Goal: Information Seeking & Learning: Learn about a topic

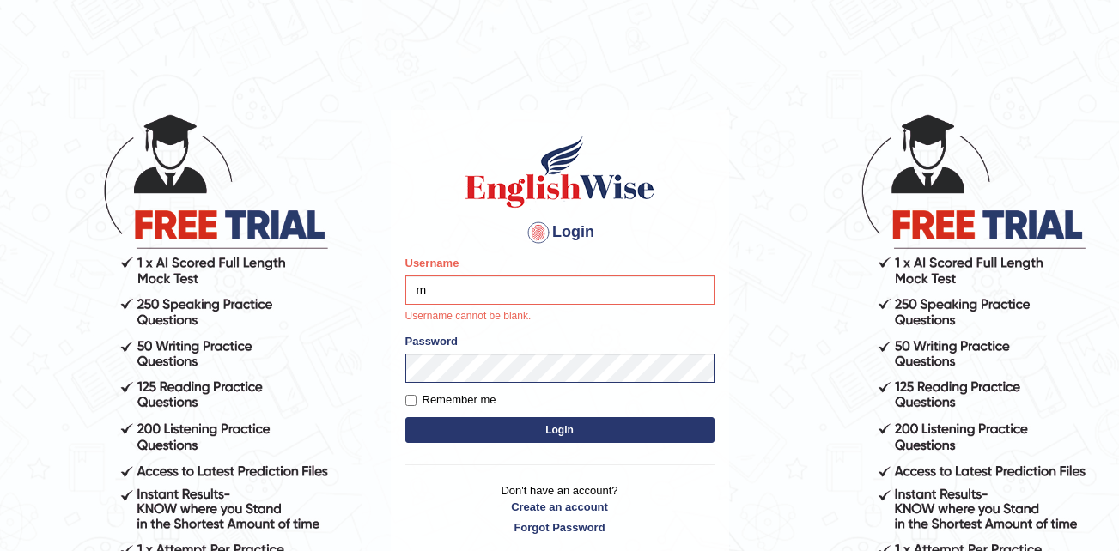
type input "marica_wainikarawa"
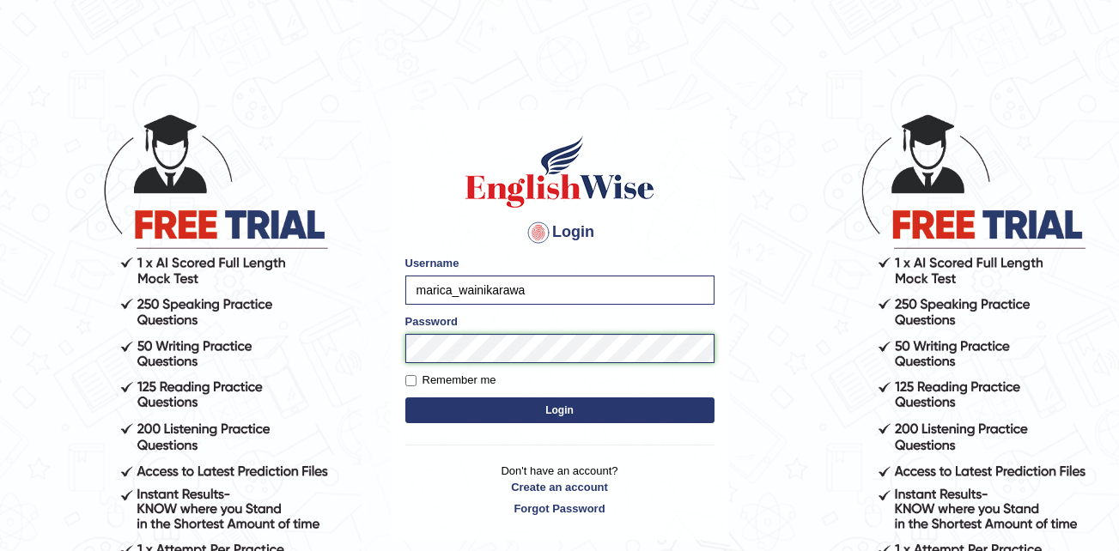
click at [405, 398] on button "Login" at bounding box center [559, 411] width 309 height 26
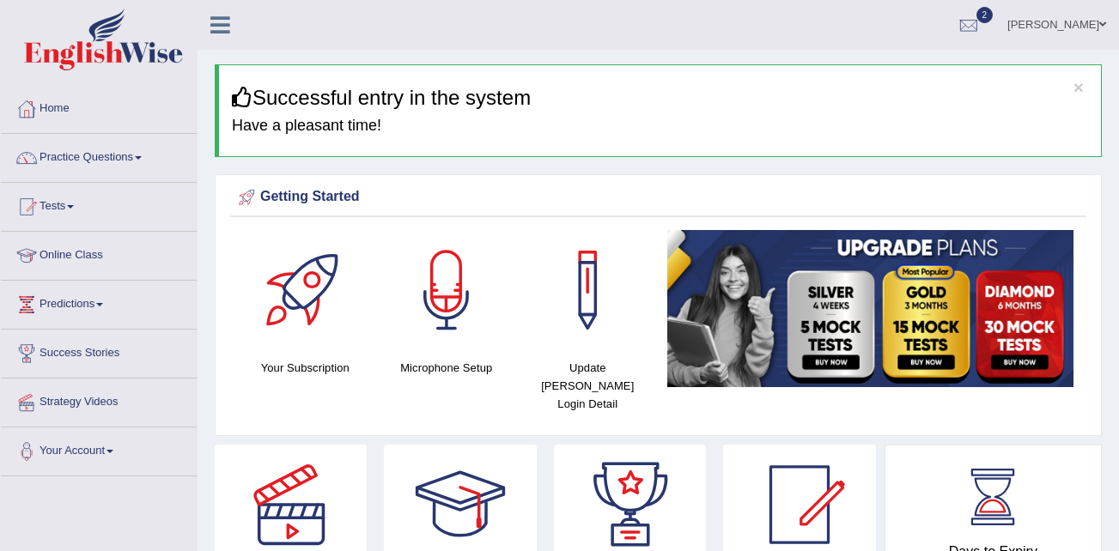
click at [142, 158] on span at bounding box center [138, 157] width 7 height 3
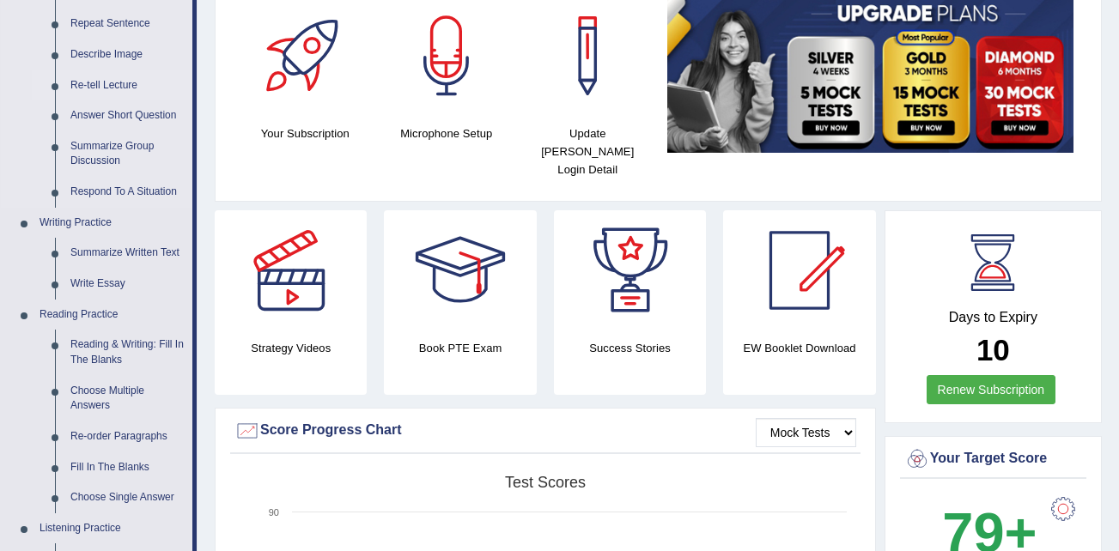
scroll to position [235, 0]
click at [153, 345] on link "Reading & Writing: Fill In The Blanks" at bounding box center [128, 352] width 130 height 46
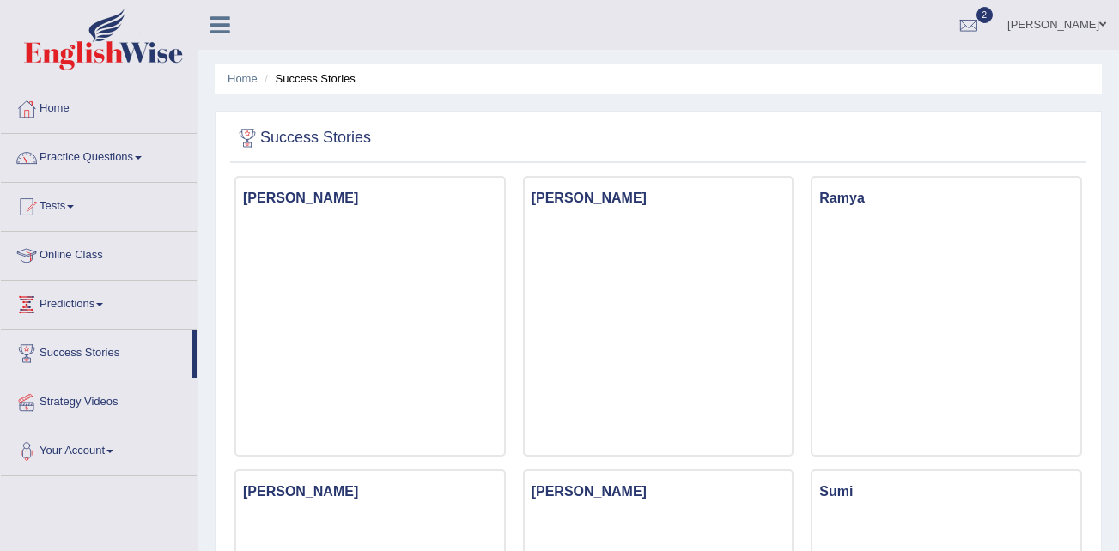
click at [93, 344] on link "Success Stories" at bounding box center [97, 351] width 192 height 43
click at [117, 344] on link "Success Stories" at bounding box center [97, 351] width 192 height 43
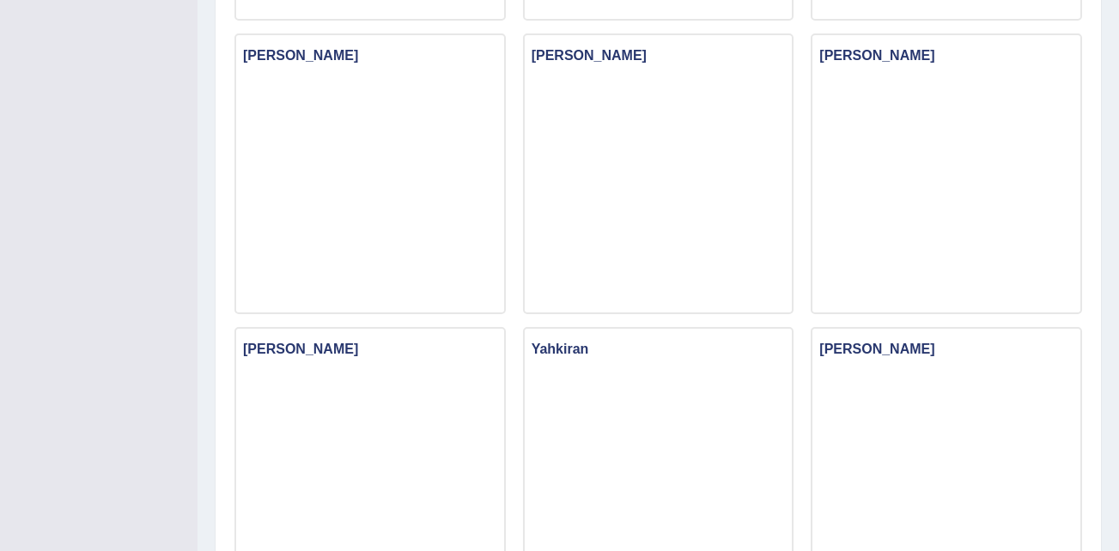
scroll to position [1117, 0]
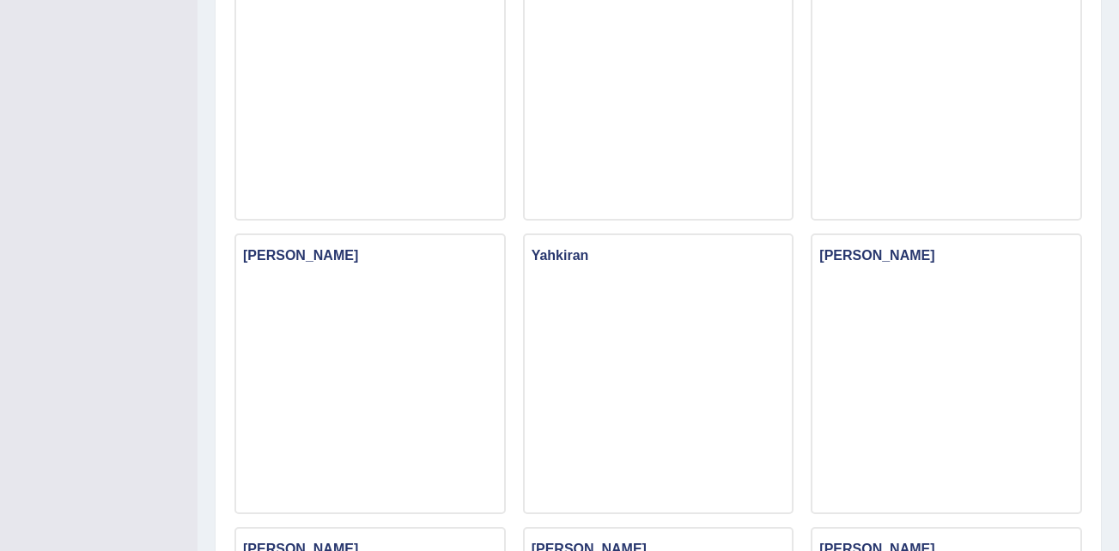
click at [86, 155] on div "Toggle navigation Home Practice Questions Speaking Practice Read Aloud Repeat S…" at bounding box center [559, 27] width 1119 height 2288
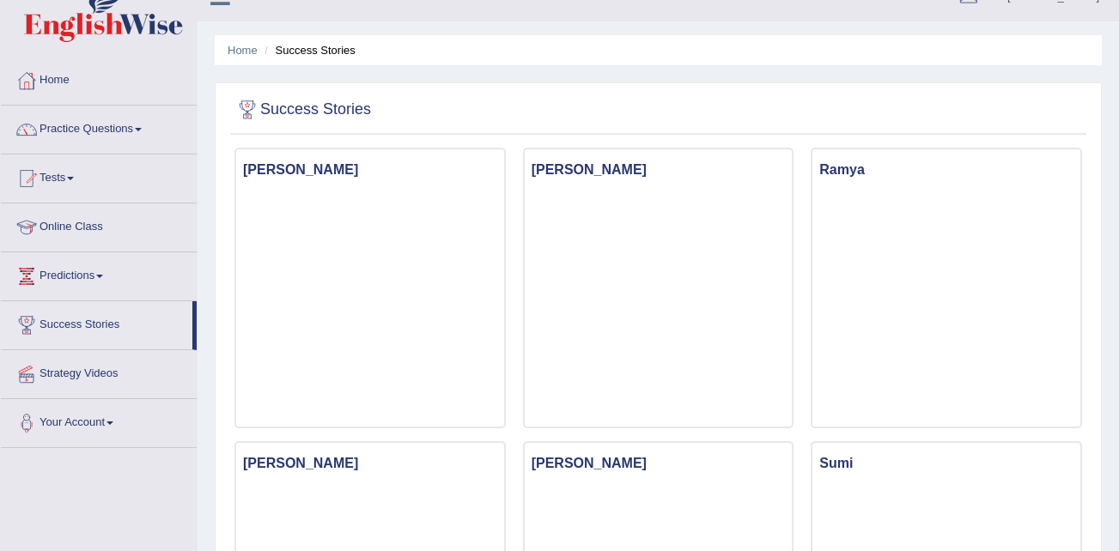
scroll to position [0, 0]
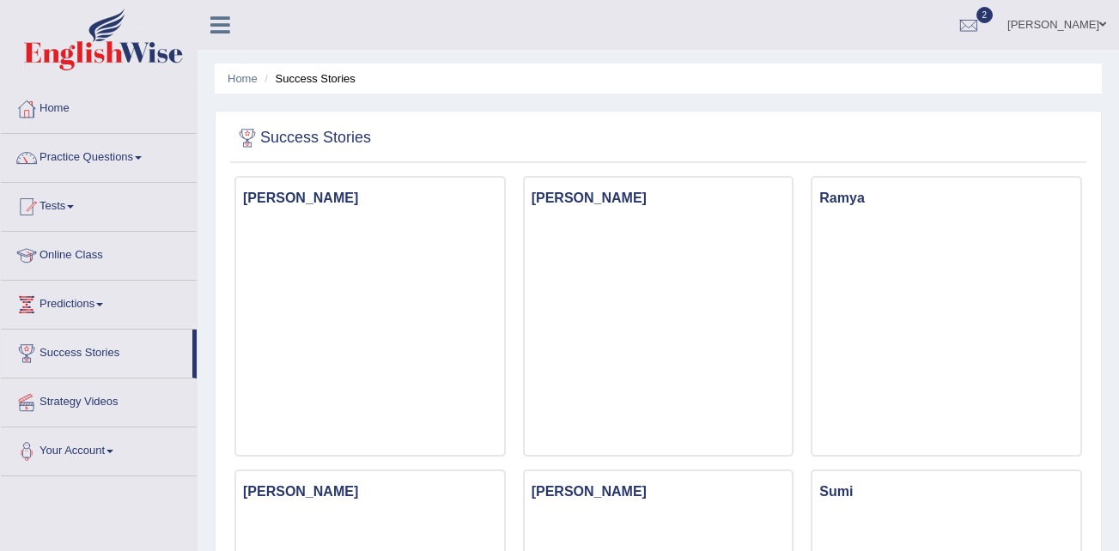
click at [70, 163] on link "Practice Questions" at bounding box center [99, 155] width 196 height 43
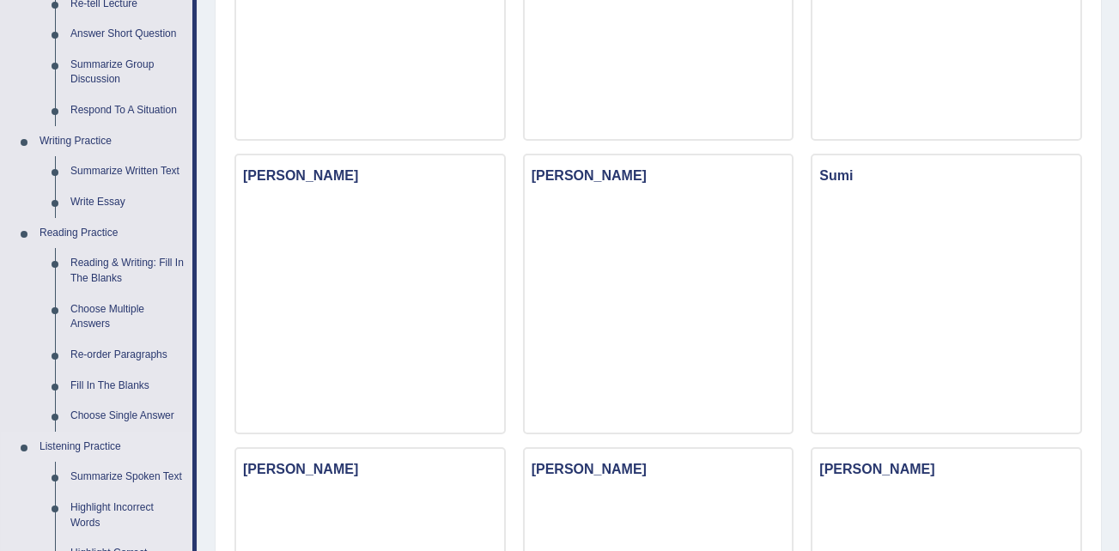
scroll to position [515, 0]
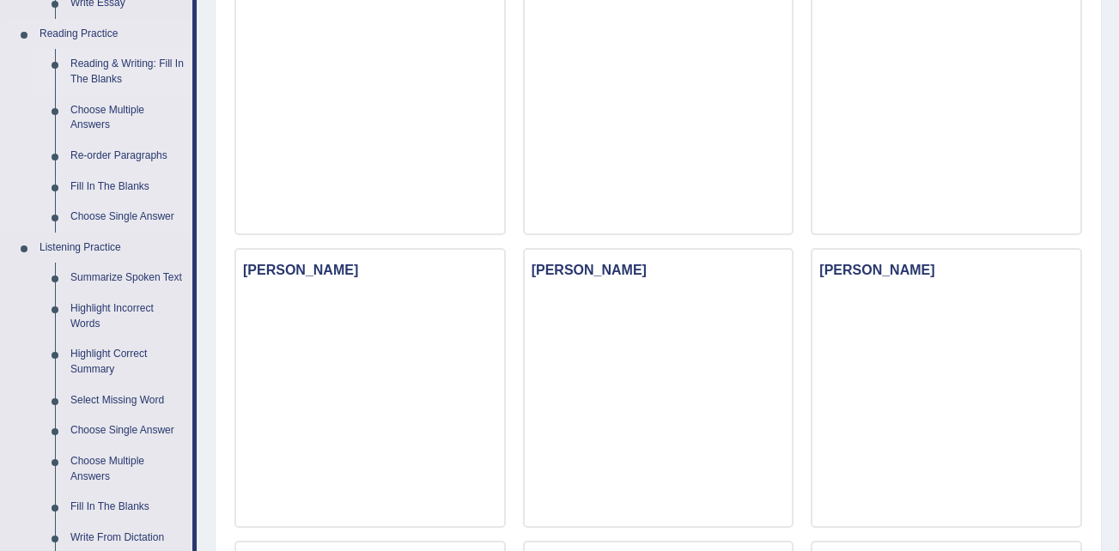
click at [122, 61] on link "Reading & Writing: Fill In The Blanks" at bounding box center [128, 72] width 130 height 46
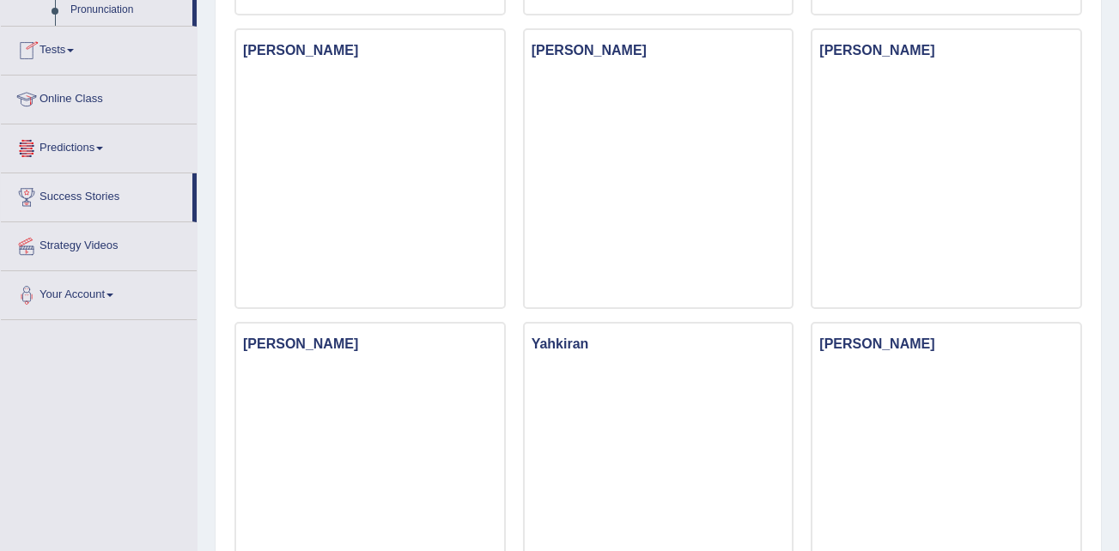
scroll to position [1143, 0]
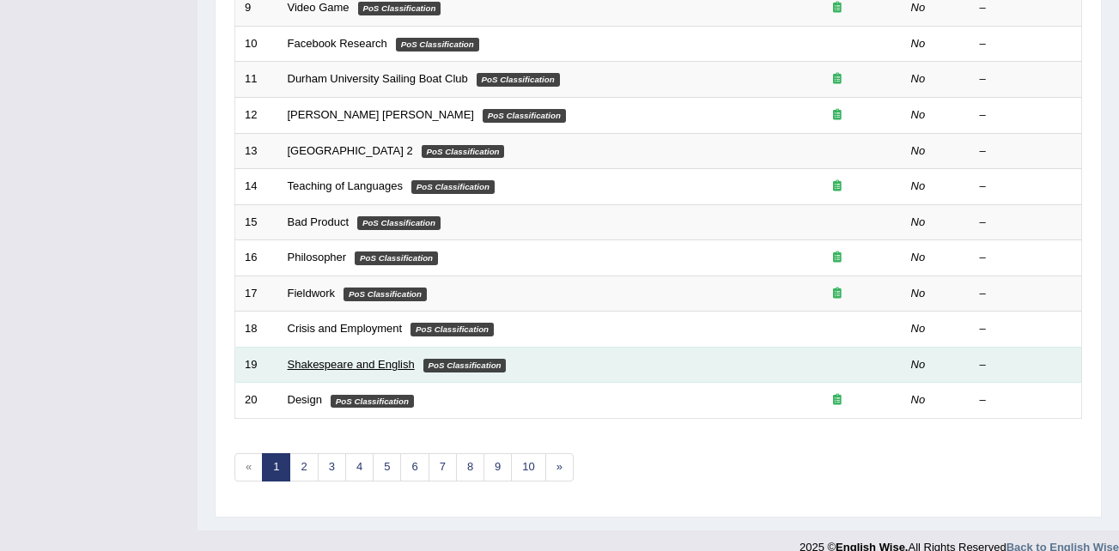
scroll to position [586, 0]
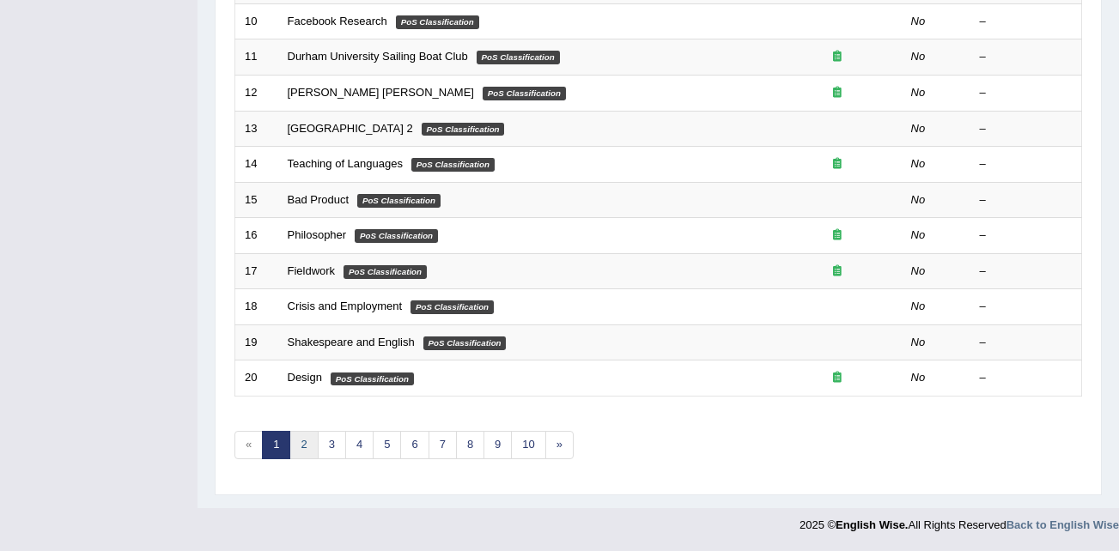
click at [306, 444] on link "2" at bounding box center [303, 445] width 28 height 28
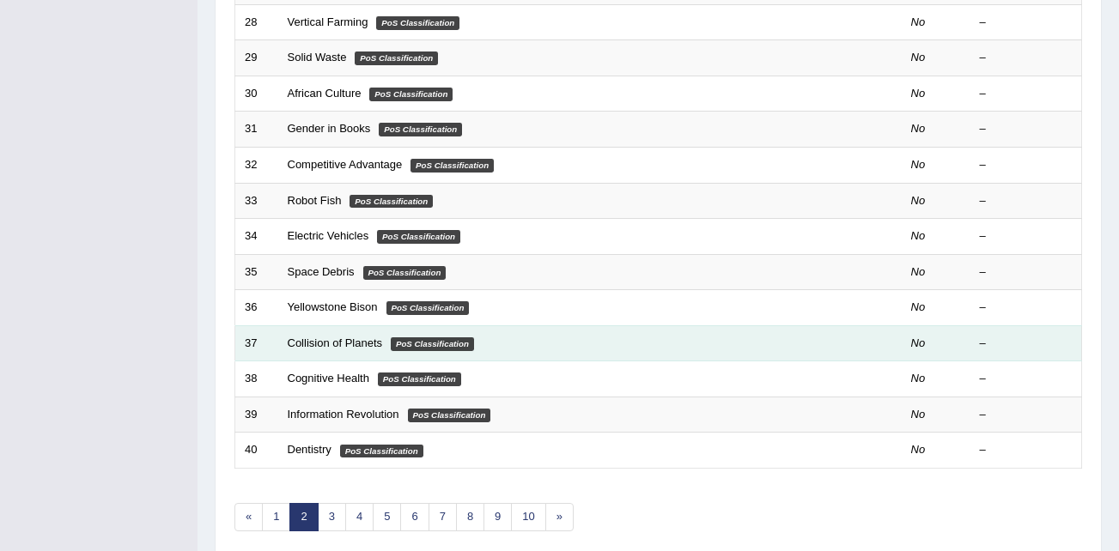
scroll to position [586, 0]
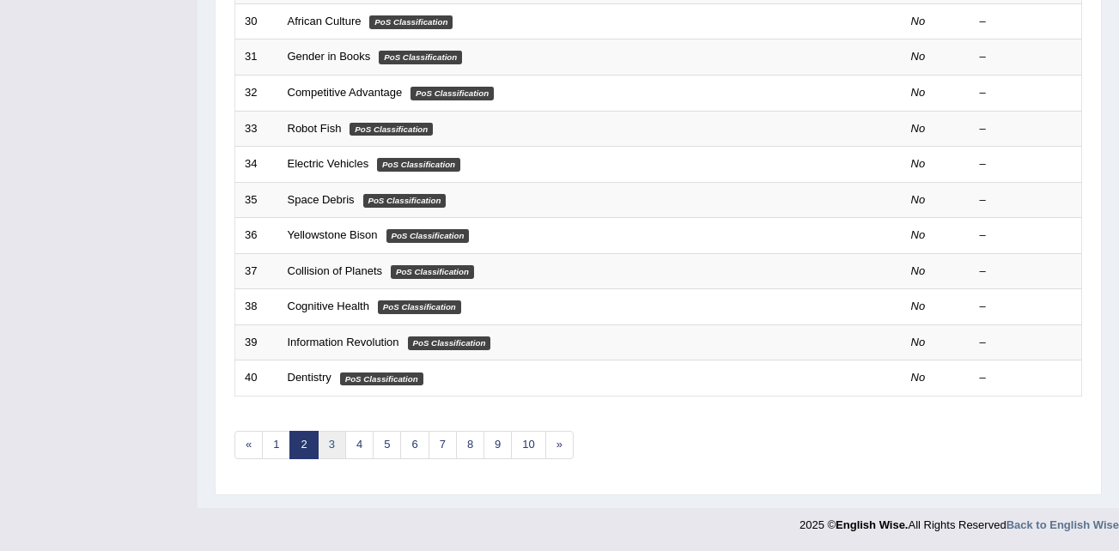
click at [330, 447] on link "3" at bounding box center [332, 445] width 28 height 28
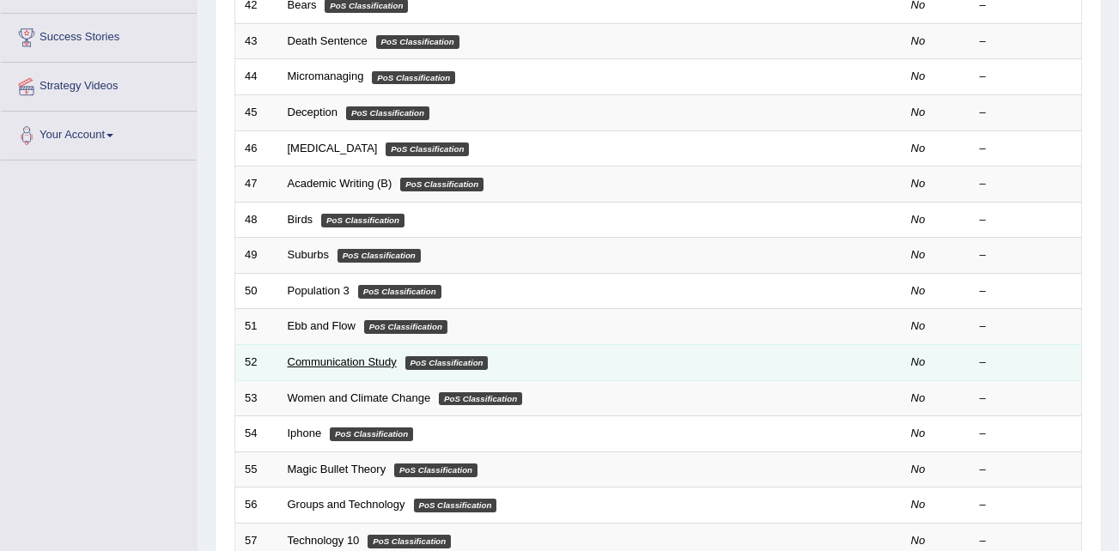
scroll to position [344, 0]
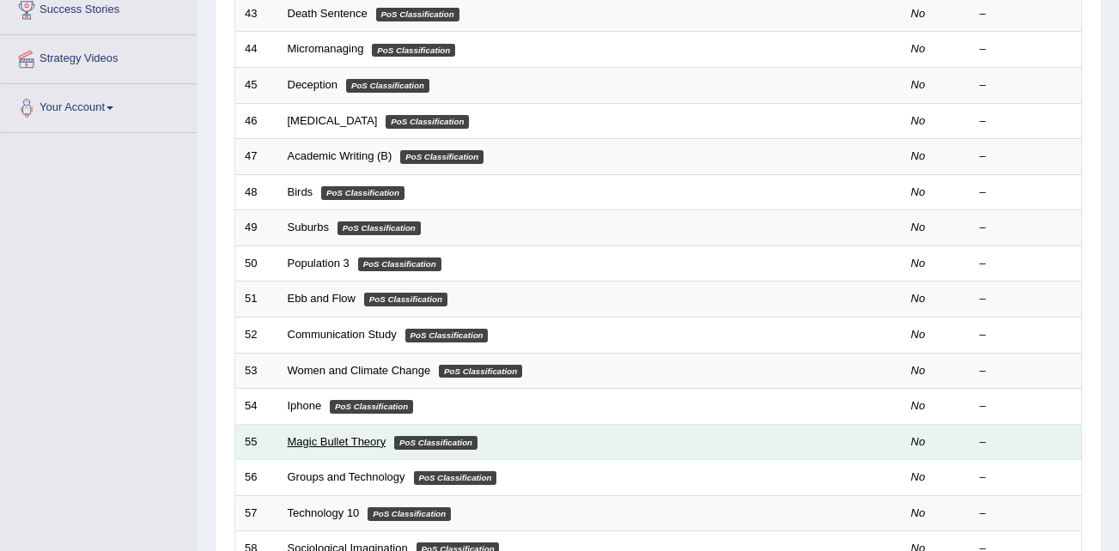
click at [325, 442] on link "Magic Bullet Theory" at bounding box center [337, 441] width 99 height 13
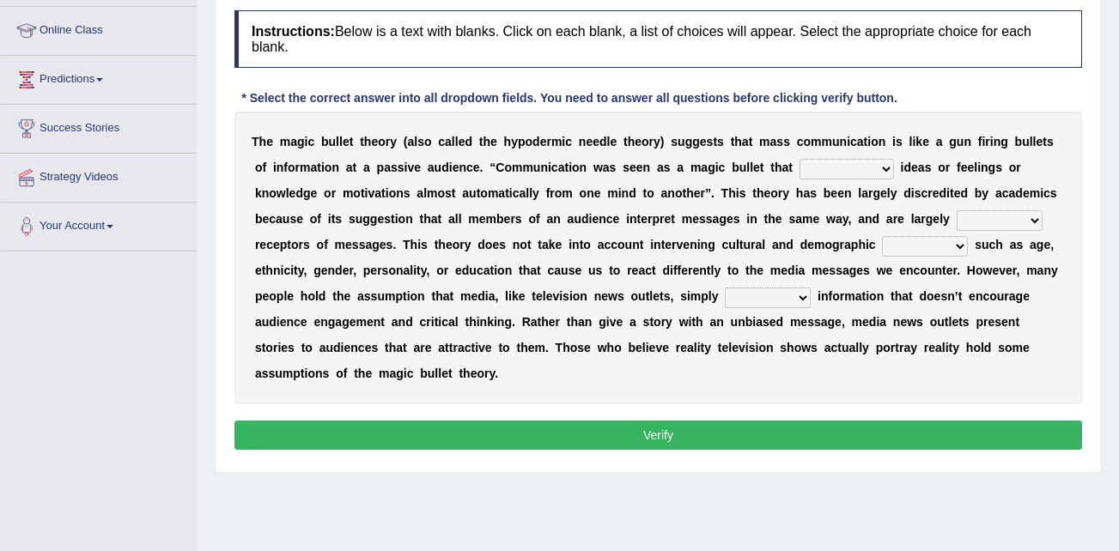
scroll to position [258, 0]
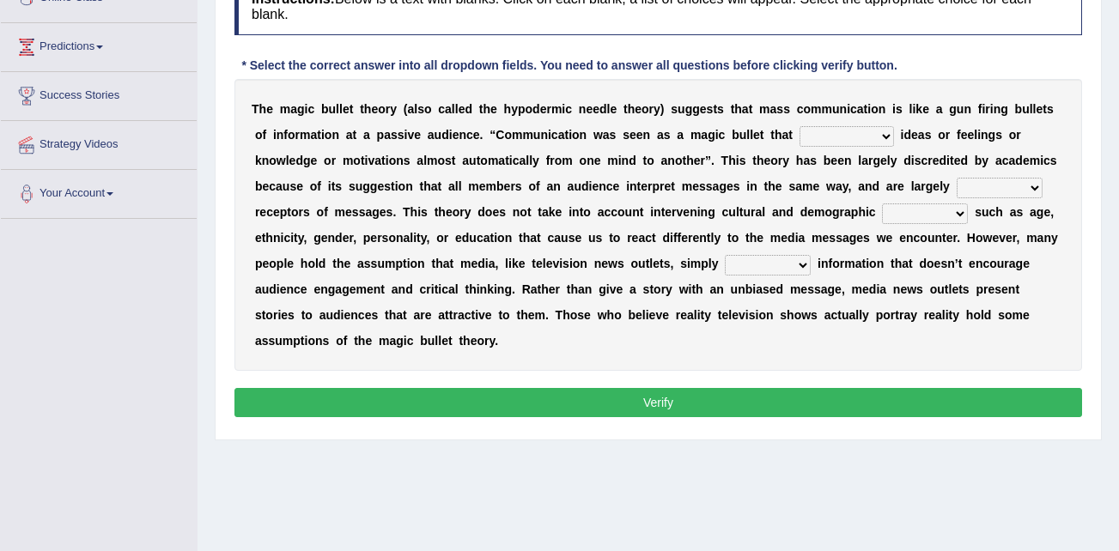
click at [815, 140] on select "transported translated transferred transformed" at bounding box center [847, 136] width 94 height 21
drag, startPoint x: 953, startPoint y: 94, endPoint x: 1007, endPoint y: -22, distance: 128.0
click at [1007, 0] on html "Toggle navigation Home Practice Questions Speaking Practice Read Aloud Repeat S…" at bounding box center [559, 17] width 1119 height 551
drag, startPoint x: 952, startPoint y: 80, endPoint x: 1032, endPoint y: 50, distance: 85.4
click at [1032, 50] on div "Instructions: Below is a text with blanks. Click on each blank, a list of choic…" at bounding box center [658, 200] width 856 height 462
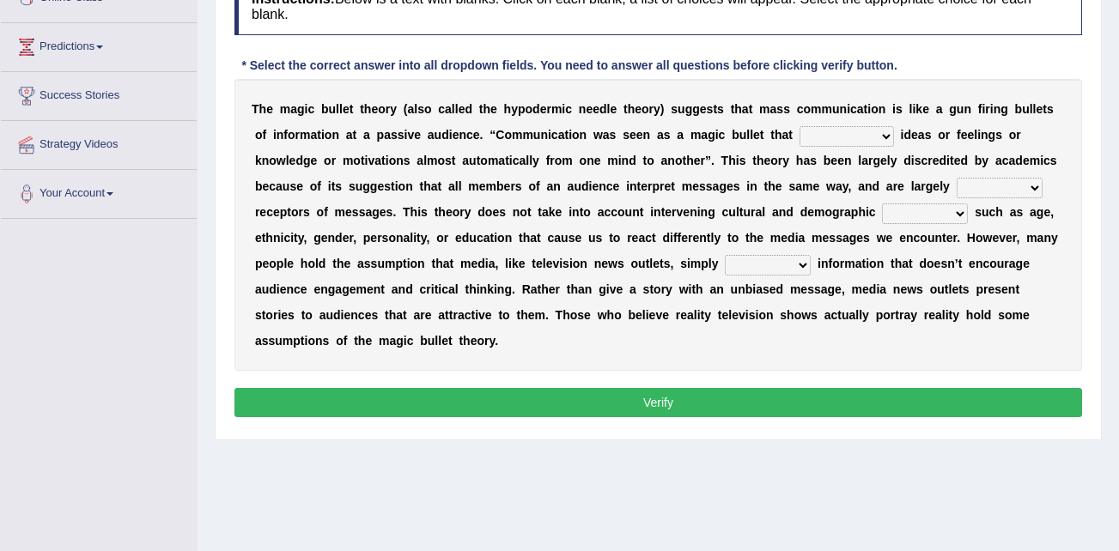
click at [828, 132] on select "transported translated transferred transformed" at bounding box center [847, 136] width 94 height 21
select select "transferred"
click at [800, 126] on select "transported translated transferred transformed" at bounding box center [847, 136] width 94 height 21
click at [957, 181] on select "negative active positive passive" at bounding box center [1000, 188] width 86 height 21
select select "passive"
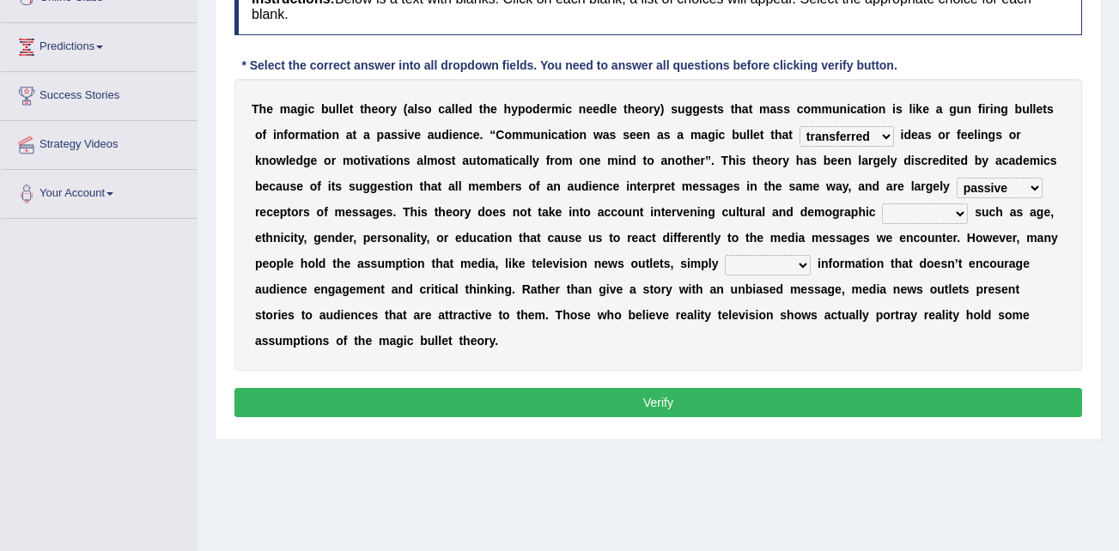
click at [957, 178] on select "negative active positive passive" at bounding box center [1000, 188] width 86 height 21
click at [882, 204] on select "variables varies varieties variations" at bounding box center [925, 214] width 86 height 21
select select "variables"
click at [882, 204] on select "variables varies varieties variations" at bounding box center [925, 214] width 86 height 21
click at [725, 262] on select "respond resume release request" at bounding box center [768, 265] width 86 height 21
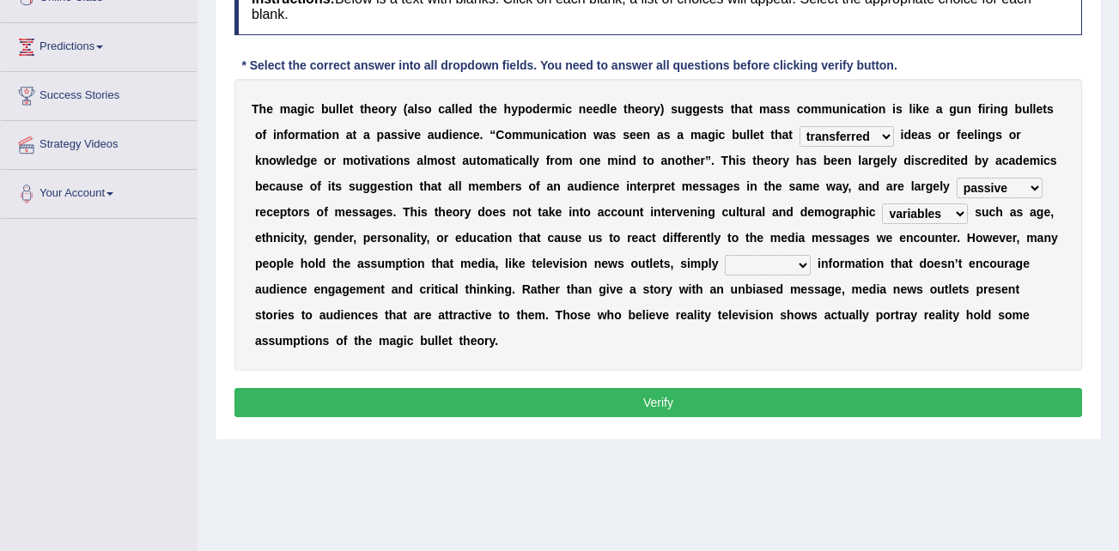
select select "release"
click at [725, 255] on select "respond resume release request" at bounding box center [768, 265] width 86 height 21
click at [717, 388] on button "Verify" at bounding box center [658, 402] width 848 height 29
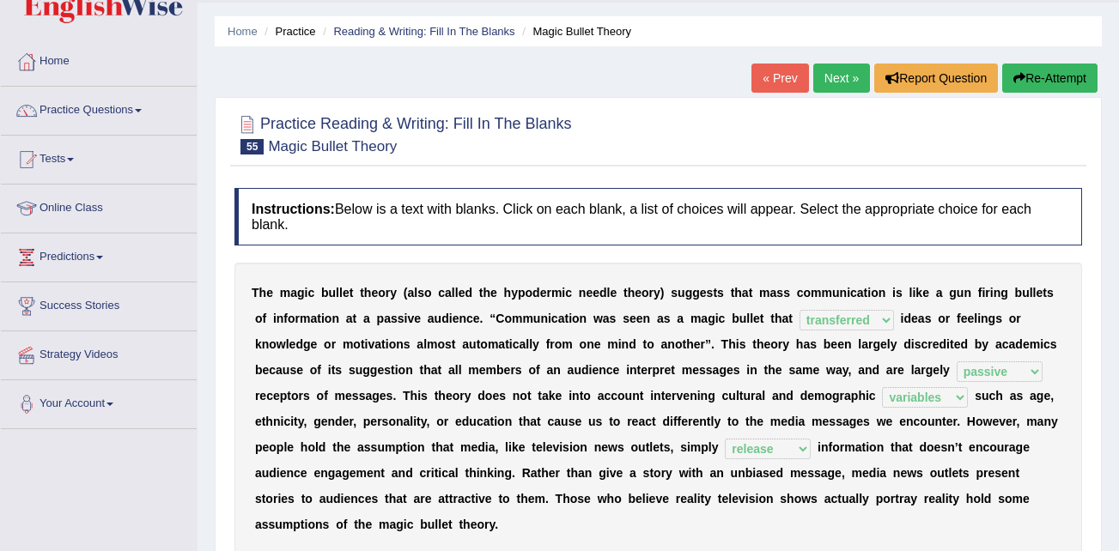
scroll to position [0, 0]
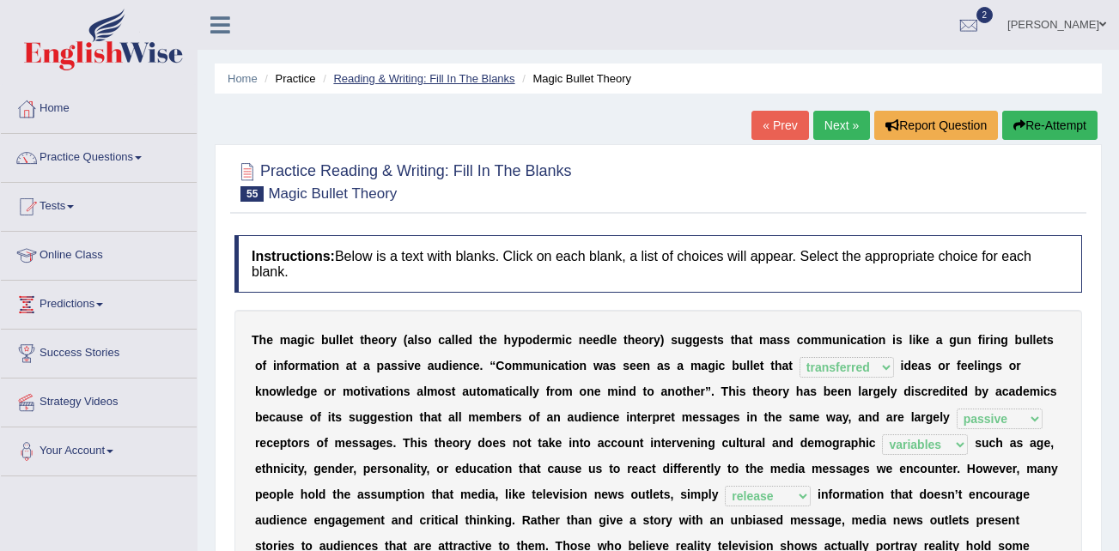
click at [459, 73] on link "Reading & Writing: Fill In The Blanks" at bounding box center [423, 78] width 181 height 13
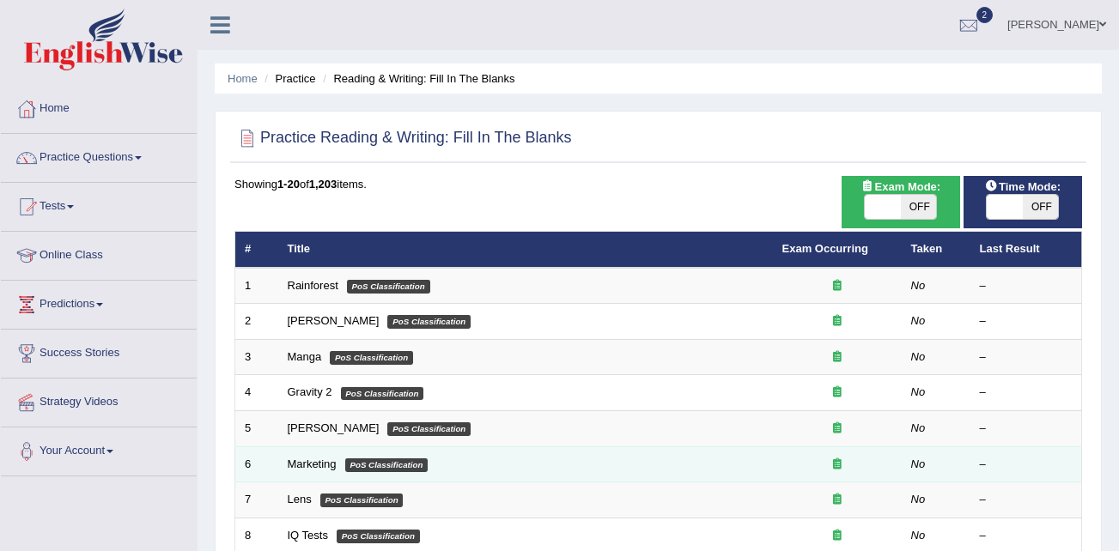
click at [308, 453] on td "Marketing PoS Classification" at bounding box center [525, 465] width 495 height 36
click at [305, 461] on link "Marketing" at bounding box center [312, 464] width 49 height 13
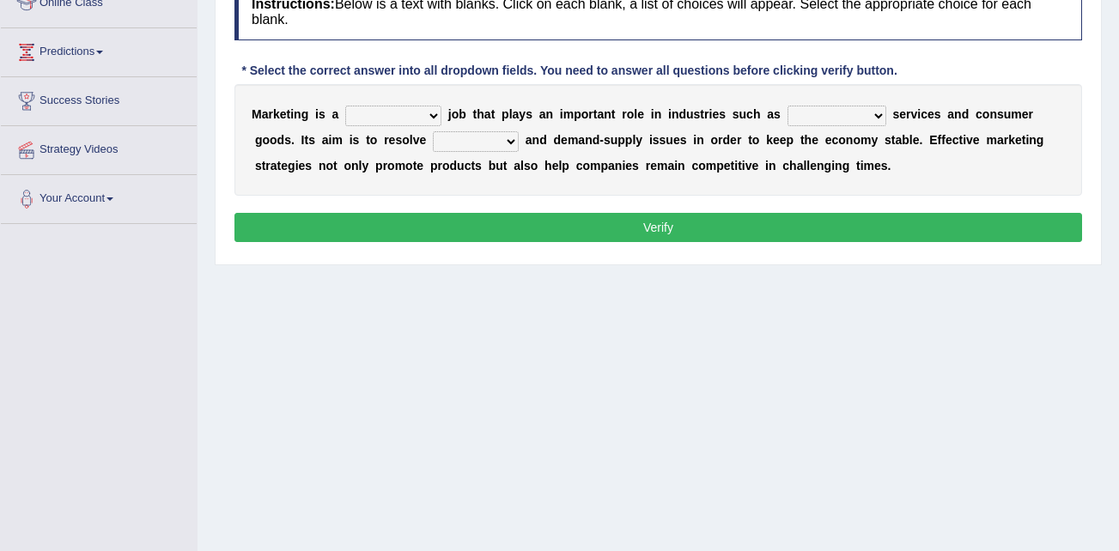
scroll to position [258, 0]
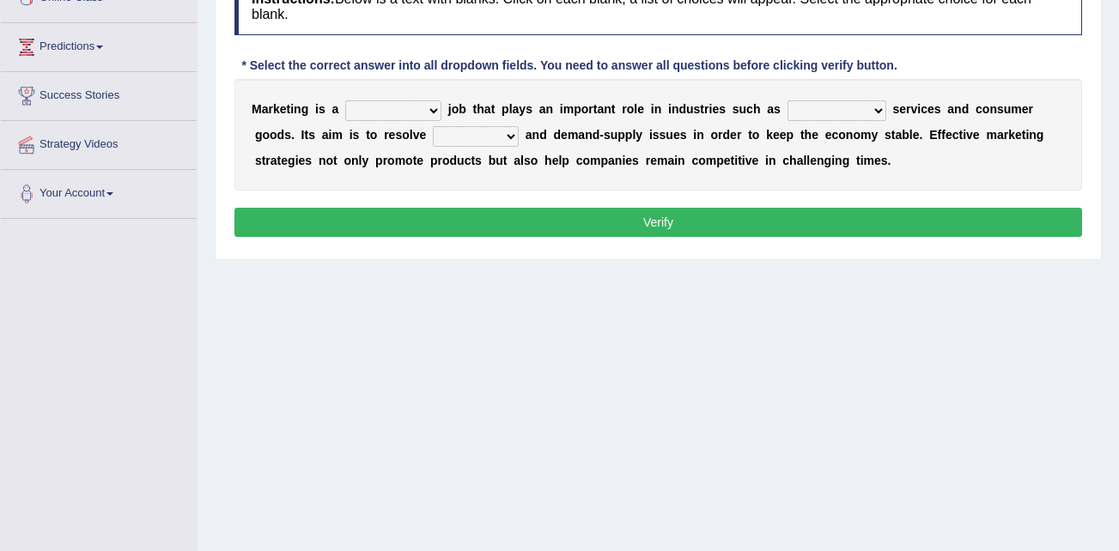
click at [403, 109] on select "professional flexible parochial descriptive" at bounding box center [393, 110] width 96 height 21
select select "flexible"
click at [345, 100] on select "professional flexible parochial descriptive" at bounding box center [393, 110] width 96 height 21
click at [837, 109] on select "civil financial conventional foremost" at bounding box center [837, 110] width 99 height 21
select select "financial"
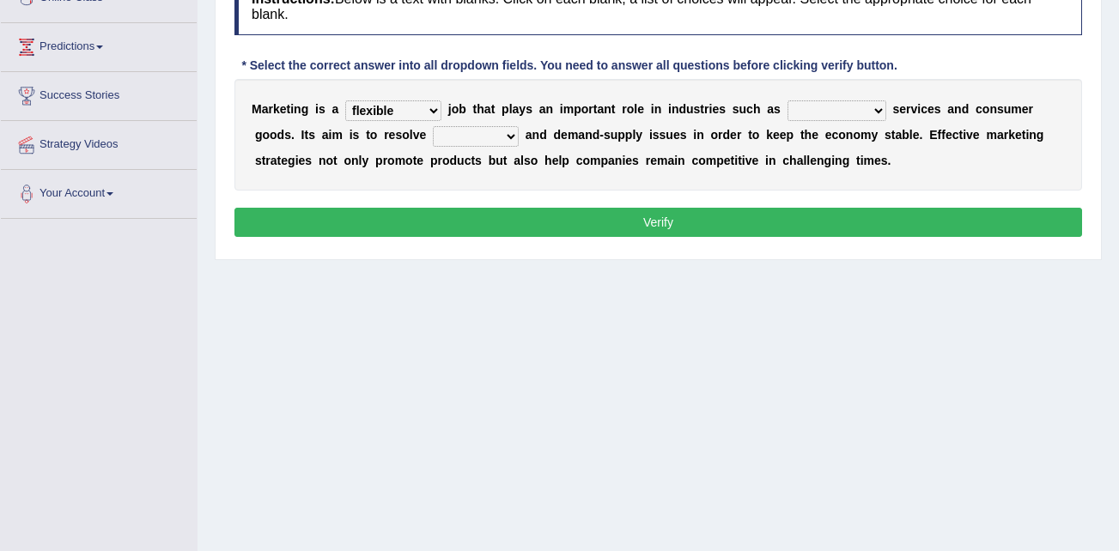
click at [788, 100] on select "civil financial conventional foremost" at bounding box center [837, 110] width 99 height 21
click at [436, 131] on select "imbalance excess symmetry budget" at bounding box center [476, 136] width 86 height 21
select select "imbalance"
click at [433, 126] on select "imbalance excess symmetry budget" at bounding box center [476, 136] width 86 height 21
click at [404, 189] on div "M a r k e t i n g i s a professional flexible parochial descriptive j o b t h a…" at bounding box center [658, 135] width 848 height 112
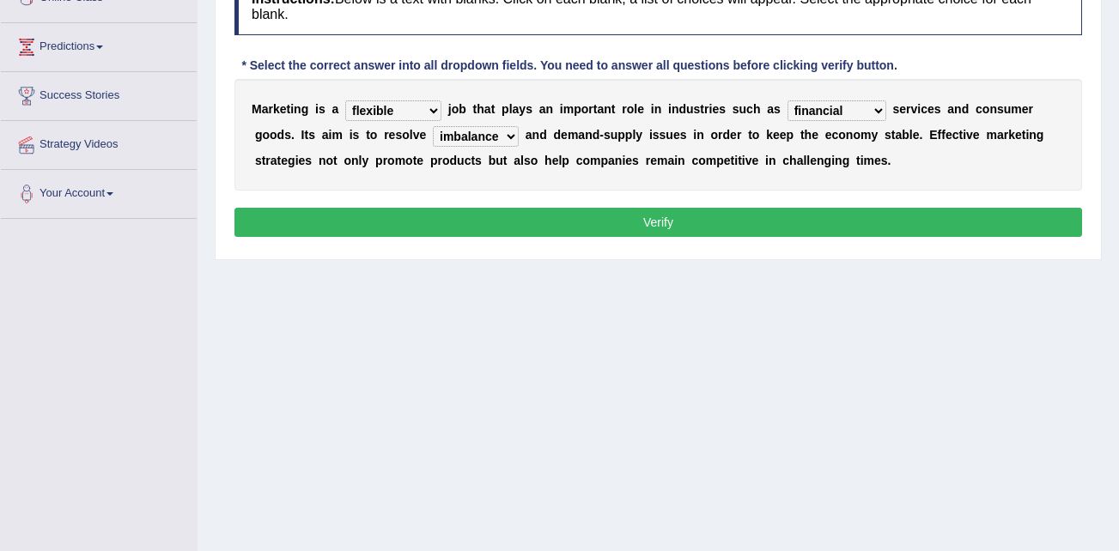
click at [422, 111] on select "professional flexible parochial descriptive" at bounding box center [393, 110] width 96 height 21
select select "professional"
click at [345, 100] on select "professional flexible parochial descriptive" at bounding box center [393, 110] width 96 height 21
click at [423, 114] on select "professional flexible parochial descriptive" at bounding box center [393, 110] width 96 height 21
click at [345, 100] on select "professional flexible parochial descriptive" at bounding box center [393, 110] width 96 height 21
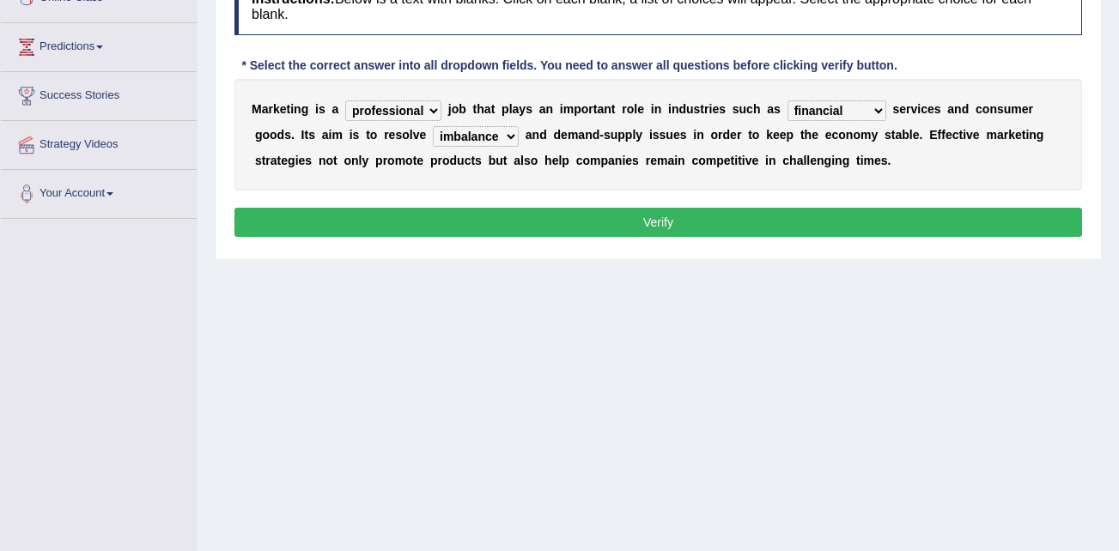
click at [844, 109] on select "civil financial conventional foremost" at bounding box center [837, 110] width 99 height 21
select select "civil"
click at [788, 100] on select "civil financial conventional foremost" at bounding box center [837, 110] width 99 height 21
click at [747, 217] on button "Verify" at bounding box center [658, 222] width 848 height 29
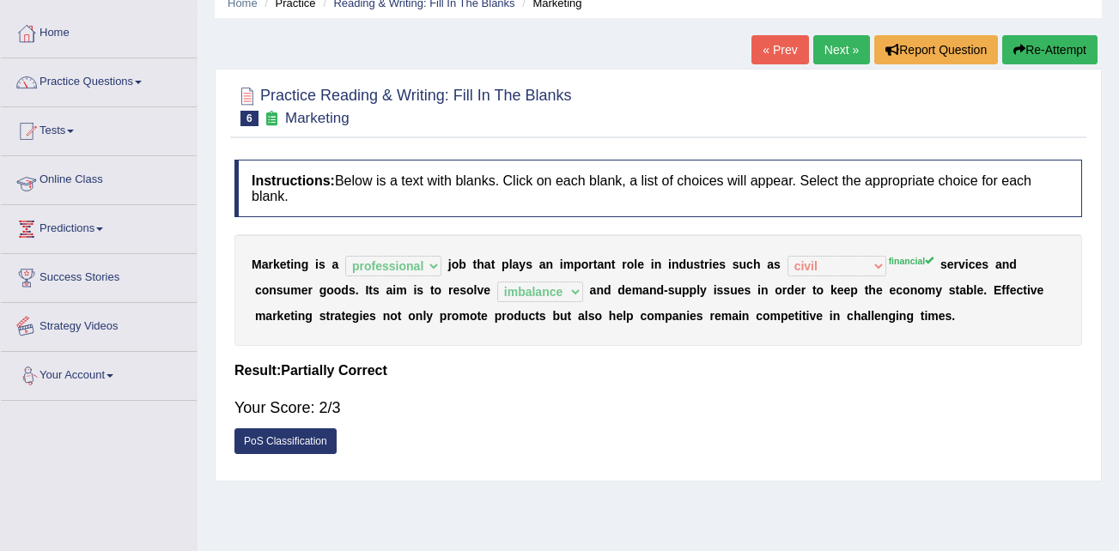
scroll to position [75, 0]
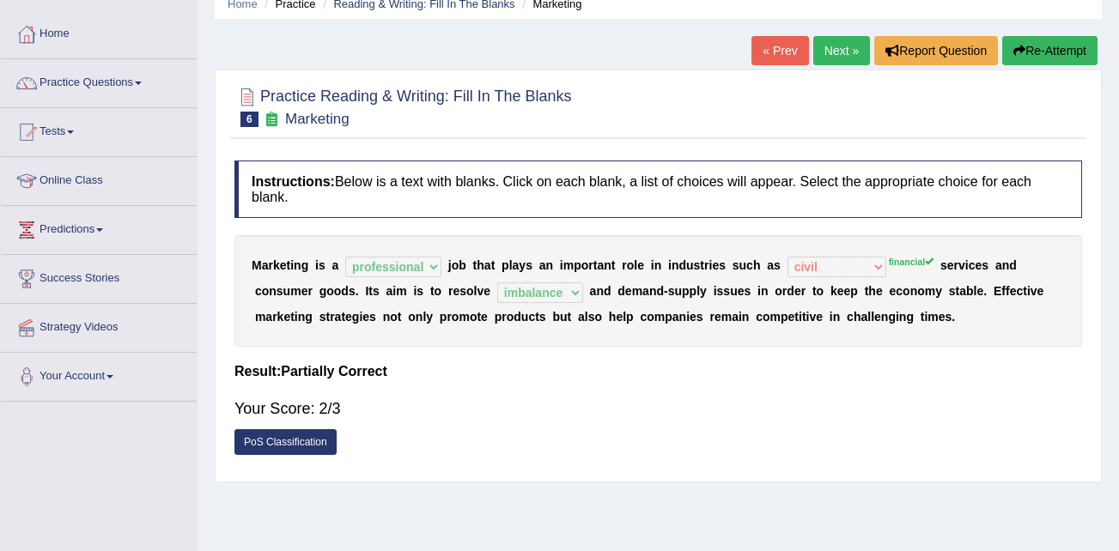
click at [838, 51] on link "Next »" at bounding box center [841, 50] width 57 height 29
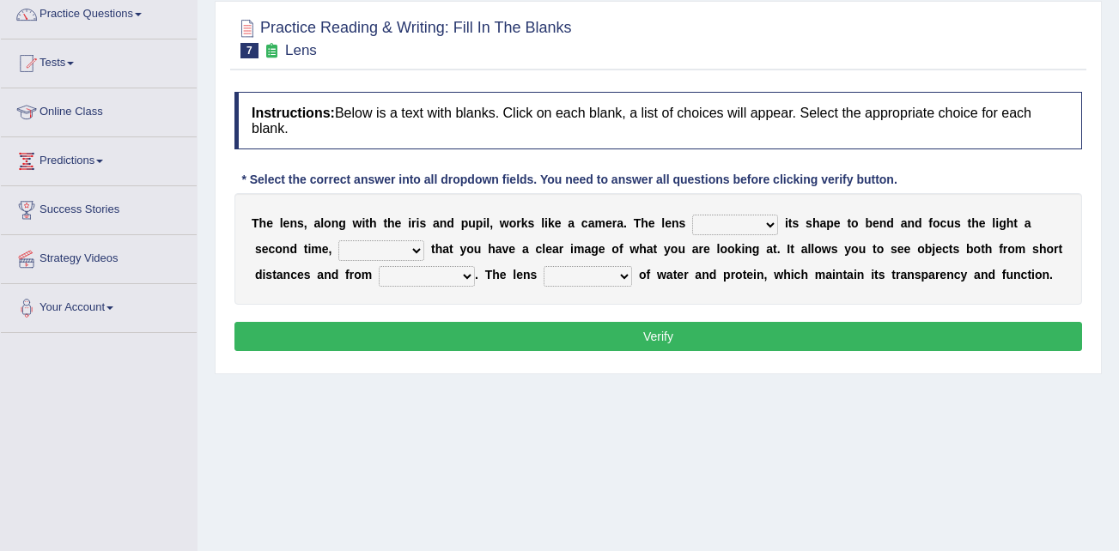
drag, startPoint x: 0, startPoint y: 0, endPoint x: 741, endPoint y: 222, distance: 773.7
click at [741, 222] on select "adjusts shows selects presents" at bounding box center [735, 225] width 86 height 21
select select "adjusts"
click at [692, 215] on select "adjusts shows selects presents" at bounding box center [735, 225] width 86 height 21
click at [338, 250] on select "ensures to ensure ensure ensured" at bounding box center [381, 251] width 86 height 21
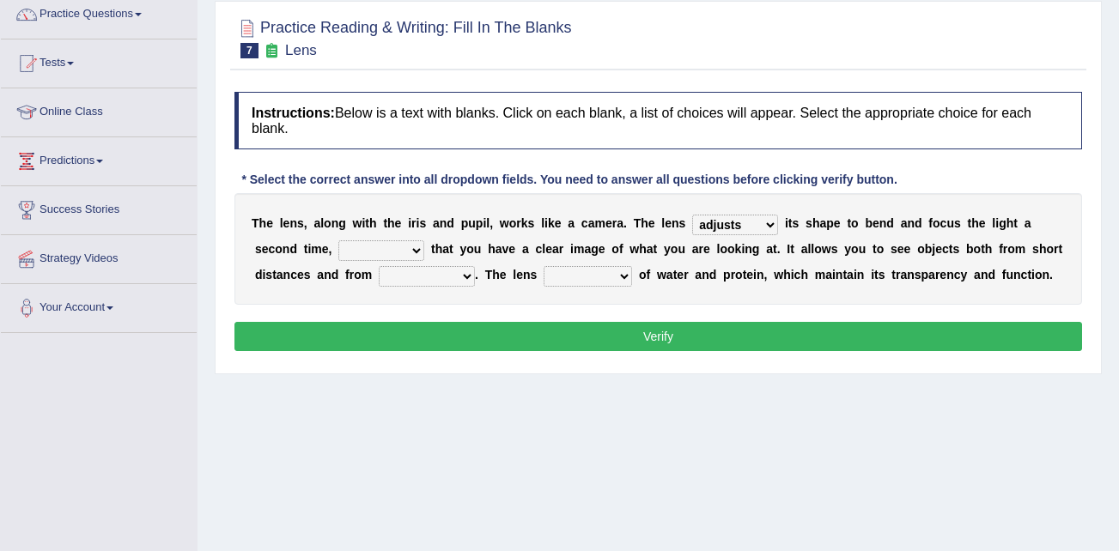
select select "to ensure"
click at [338, 241] on select "ensures to ensure ensure ensured" at bounding box center [381, 251] width 86 height 21
click at [379, 276] on select "far away in between further apart all along" at bounding box center [427, 276] width 96 height 21
select select "far away"
click at [379, 266] on select "far away in between further apart all along" at bounding box center [427, 276] width 96 height 21
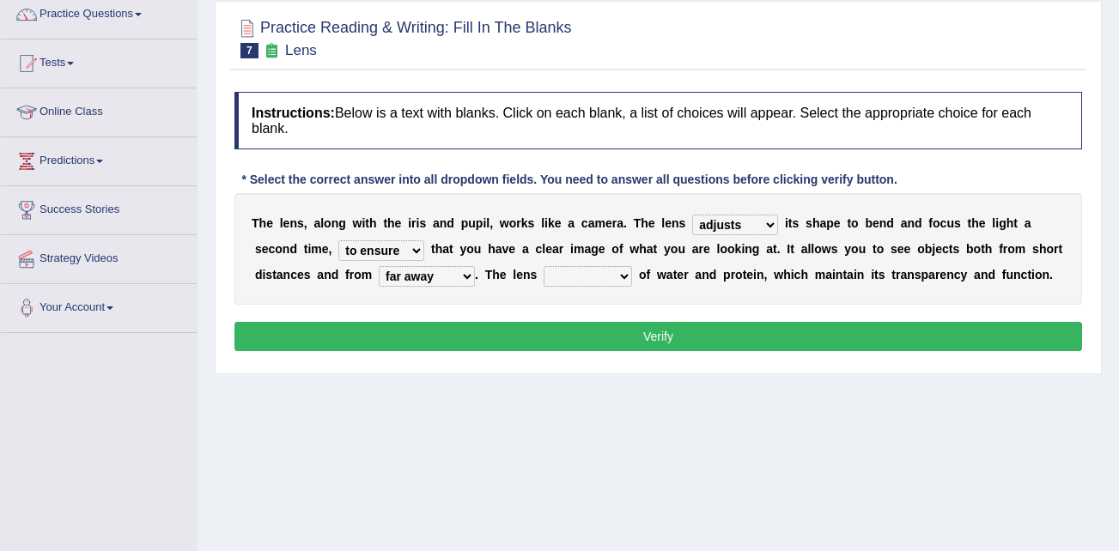
click at [544, 269] on select "constitutes comprises composes consists" at bounding box center [588, 276] width 88 height 21
select select "consists"
click at [544, 266] on select "constitutes comprises composes consists" at bounding box center [588, 276] width 88 height 21
click at [746, 227] on select "adjusts shows selects presents" at bounding box center [735, 225] width 86 height 21
click at [742, 227] on select "adjusts shows selects presents" at bounding box center [735, 225] width 86 height 21
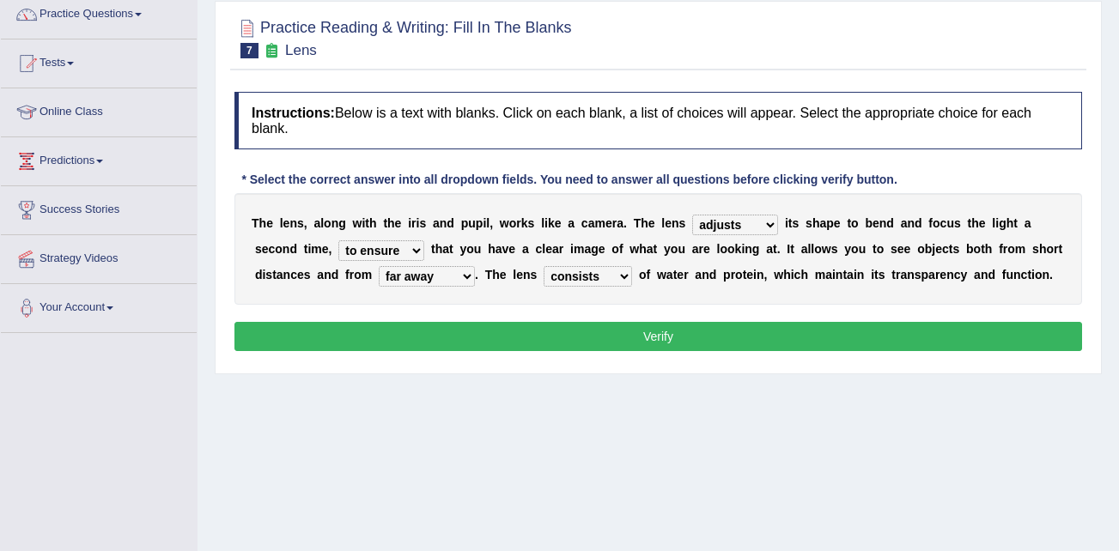
click at [379, 278] on select "far away in between further apart all along" at bounding box center [427, 276] width 96 height 21
click at [453, 296] on div "T h e l e n s , a l o n g w i t h t h e i r i s a n d p u p i l , w o r k s l i…" at bounding box center [658, 249] width 848 height 112
click at [574, 339] on button "Verify" at bounding box center [658, 336] width 848 height 29
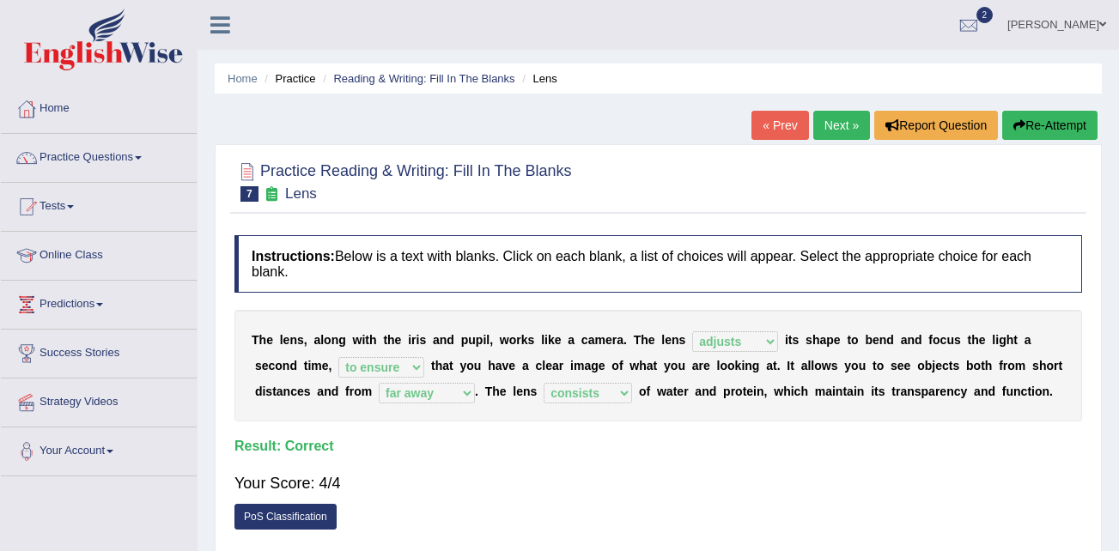
click at [844, 123] on link "Next »" at bounding box center [841, 125] width 57 height 29
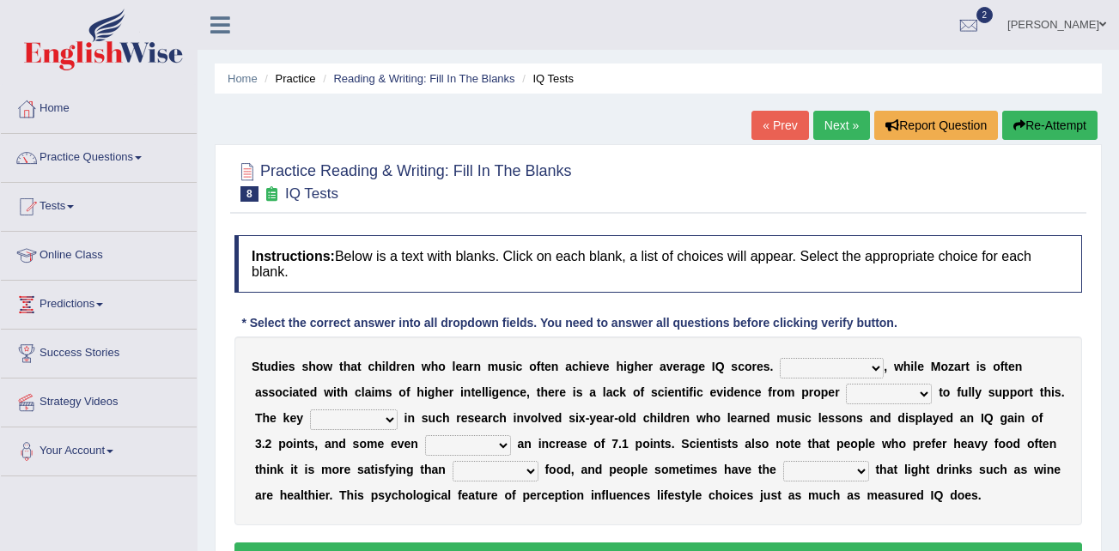
click at [833, 366] on select "However Therefore Consequently While" at bounding box center [832, 368] width 104 height 21
click at [780, 358] on select "However Therefore Consequently While" at bounding box center [832, 368] width 104 height 21
click at [838, 368] on select "However Therefore Consequently While" at bounding box center [832, 368] width 104 height 21
select select "Therefore"
click at [780, 358] on select "However Therefore Consequently While" at bounding box center [832, 368] width 104 height 21
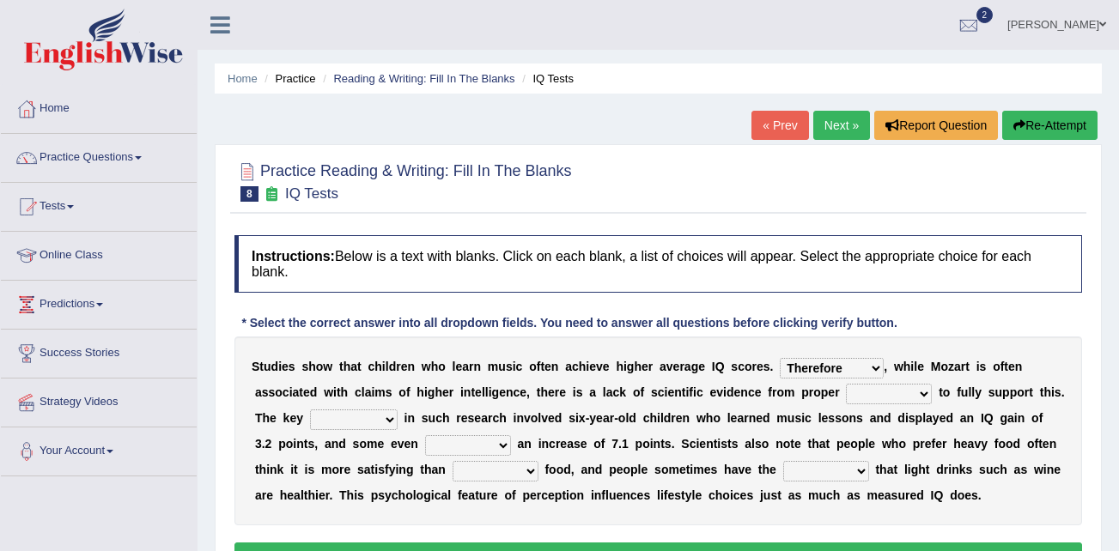
click at [846, 396] on select "test tests testing tested" at bounding box center [889, 394] width 86 height 21
select select "test"
click at [846, 384] on select "test tests testing tested" at bounding box center [889, 394] width 86 height 21
click at [327, 414] on select "process goal implication odd" at bounding box center [354, 420] width 88 height 21
select select "process"
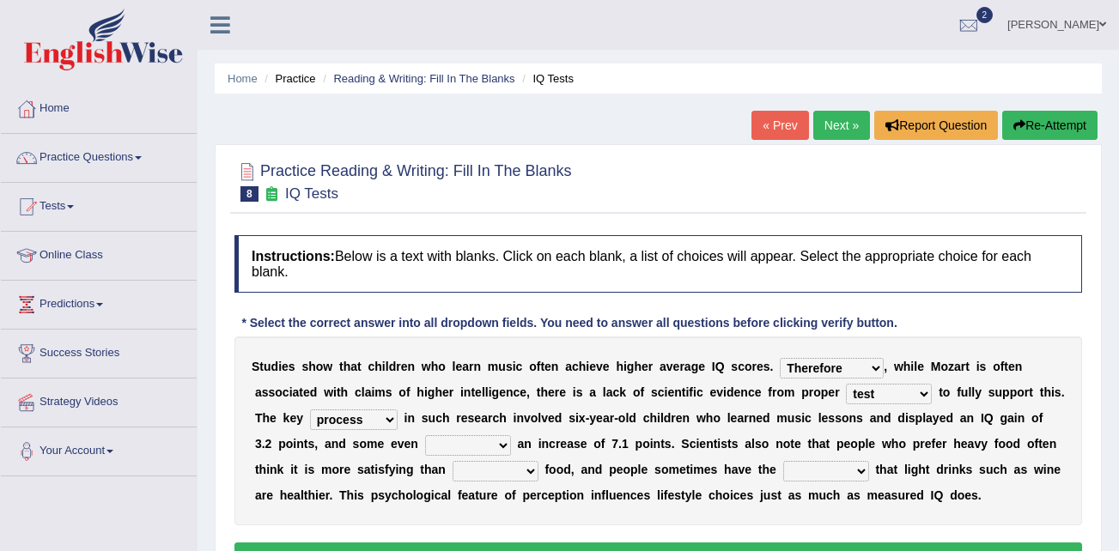
click at [310, 410] on select "process goal implication odd" at bounding box center [354, 420] width 88 height 21
click at [425, 446] on select "exhibited taught learned threatened" at bounding box center [468, 445] width 86 height 21
select select "learned"
click at [425, 435] on select "exhibited taught learned threatened" at bounding box center [468, 445] width 86 height 21
click at [453, 473] on select "choosy lighter cushiony spooky" at bounding box center [496, 471] width 86 height 21
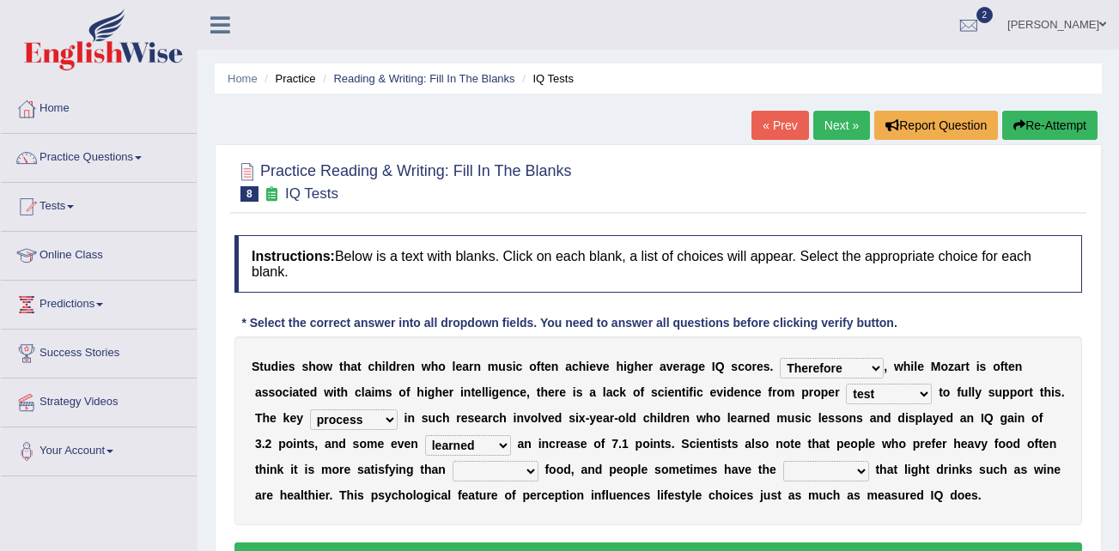
click at [453, 469] on select "choosy lighter cushiony spooky" at bounding box center [496, 471] width 86 height 21
select select "choosy"
click at [453, 461] on select "choosy lighter cushiony spooky" at bounding box center [496, 471] width 86 height 21
click at [783, 467] on select "illusion sight anecdote intention" at bounding box center [826, 471] width 86 height 21
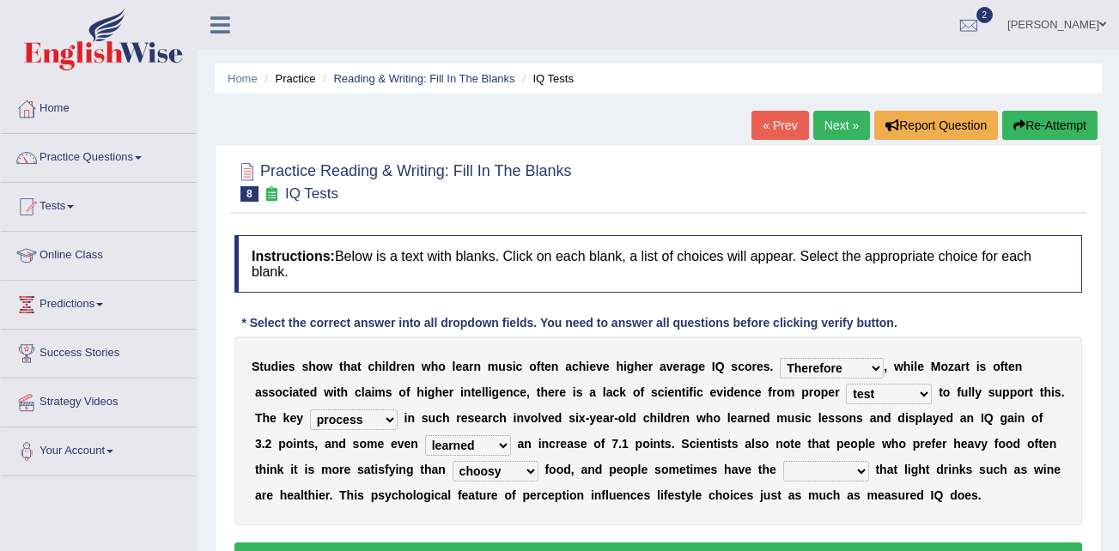
select select "intention"
click at [783, 461] on select "illusion sight anecdote intention" at bounding box center [826, 471] width 86 height 21
click at [846, 395] on select "test tests testing tested" at bounding box center [889, 394] width 86 height 21
click at [329, 417] on select "process goal implication odd" at bounding box center [354, 420] width 88 height 21
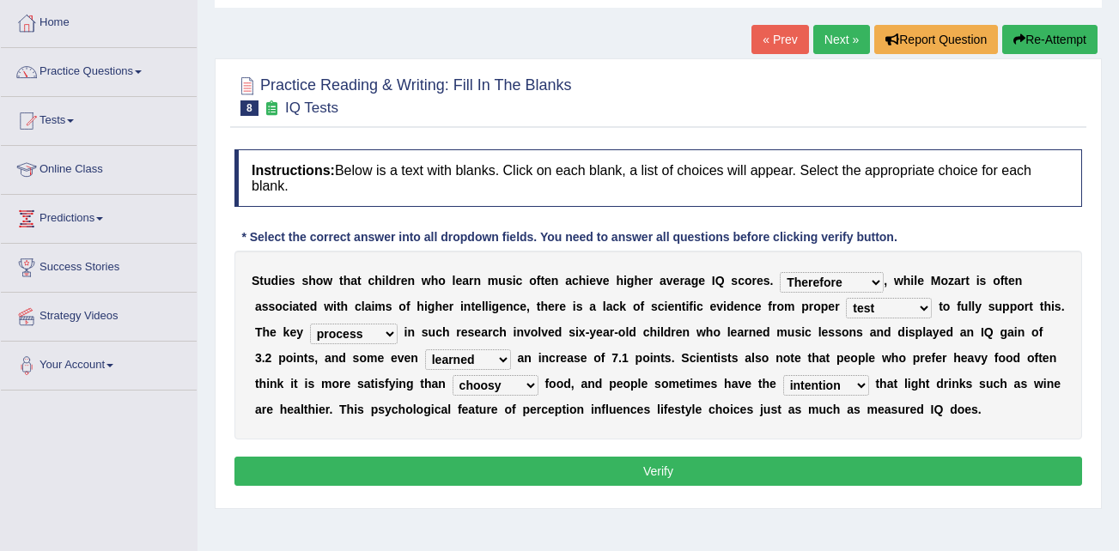
scroll to position [88, 0]
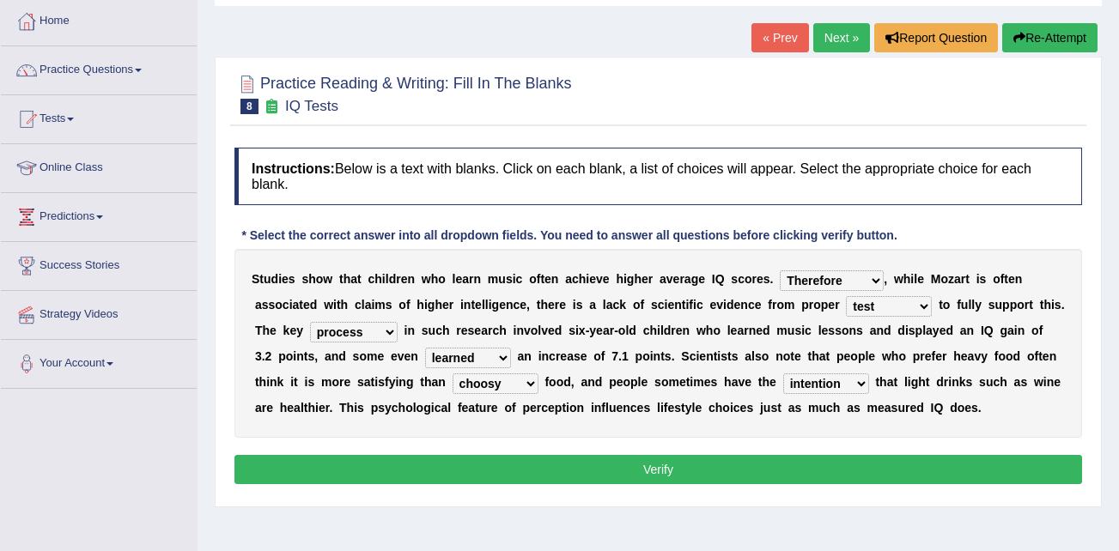
click at [588, 475] on button "Verify" at bounding box center [658, 469] width 848 height 29
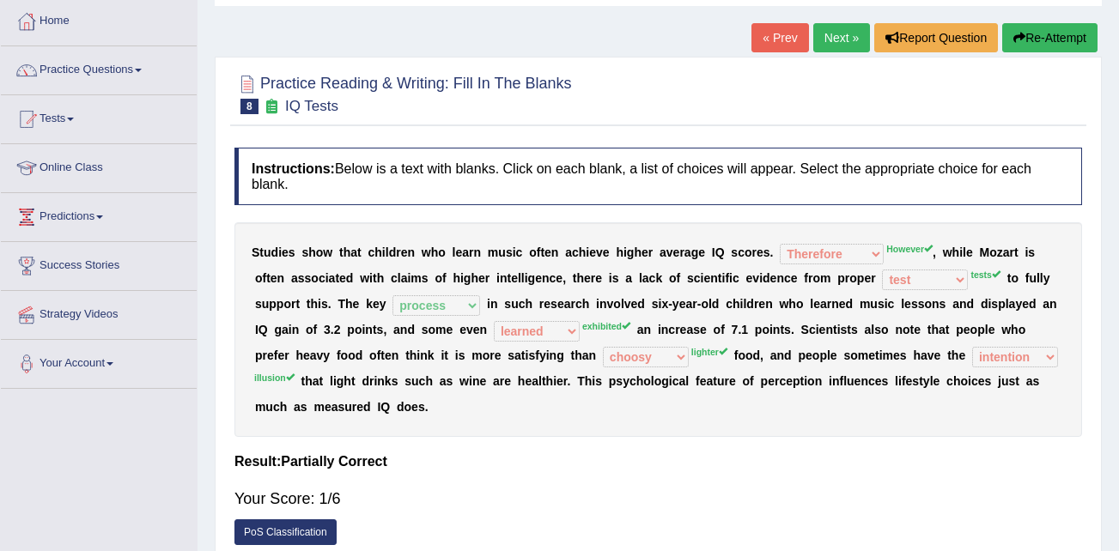
click at [1041, 33] on button "Re-Attempt" at bounding box center [1049, 37] width 95 height 29
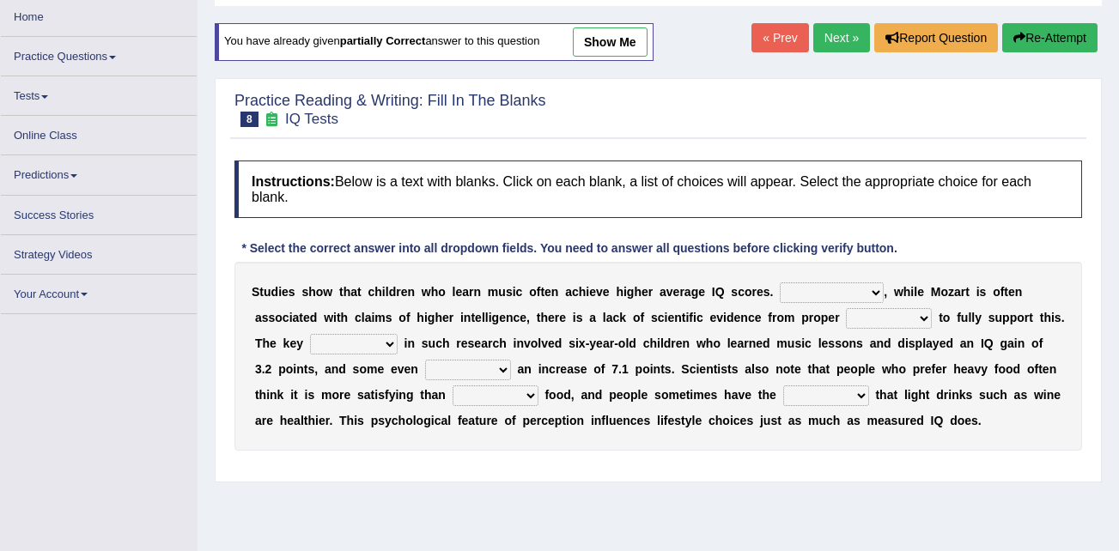
drag, startPoint x: 0, startPoint y: 0, endPoint x: 838, endPoint y: 294, distance: 888.3
click at [838, 294] on select "However Therefore Consequently While" at bounding box center [832, 293] width 104 height 21
select select "However"
click at [780, 283] on select "However Therefore Consequently While" at bounding box center [832, 293] width 104 height 21
click at [846, 313] on select "test tests testing tested" at bounding box center [889, 318] width 86 height 21
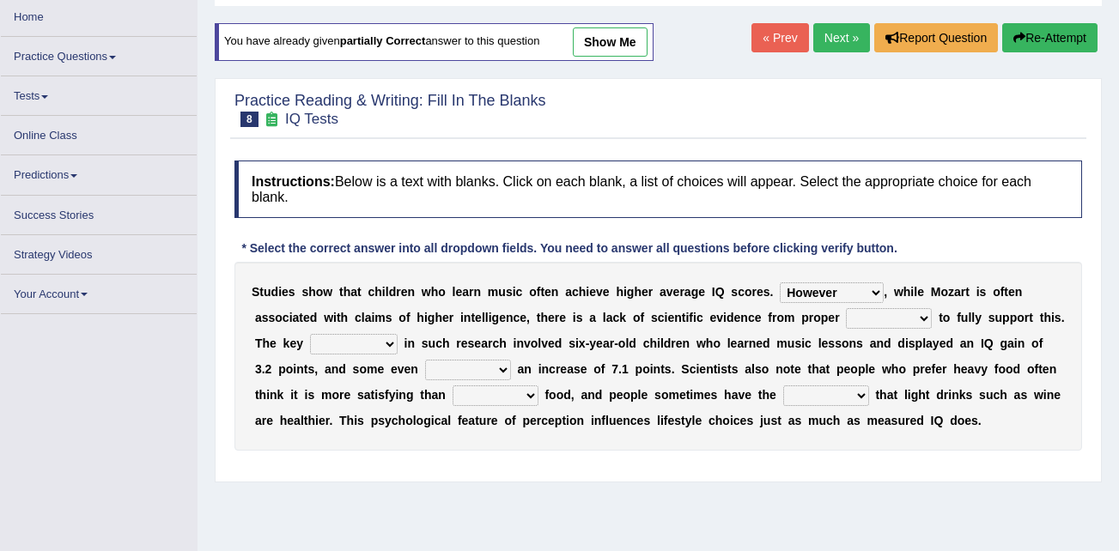
select select "tests"
click at [846, 308] on select "test tests testing tested" at bounding box center [889, 318] width 86 height 21
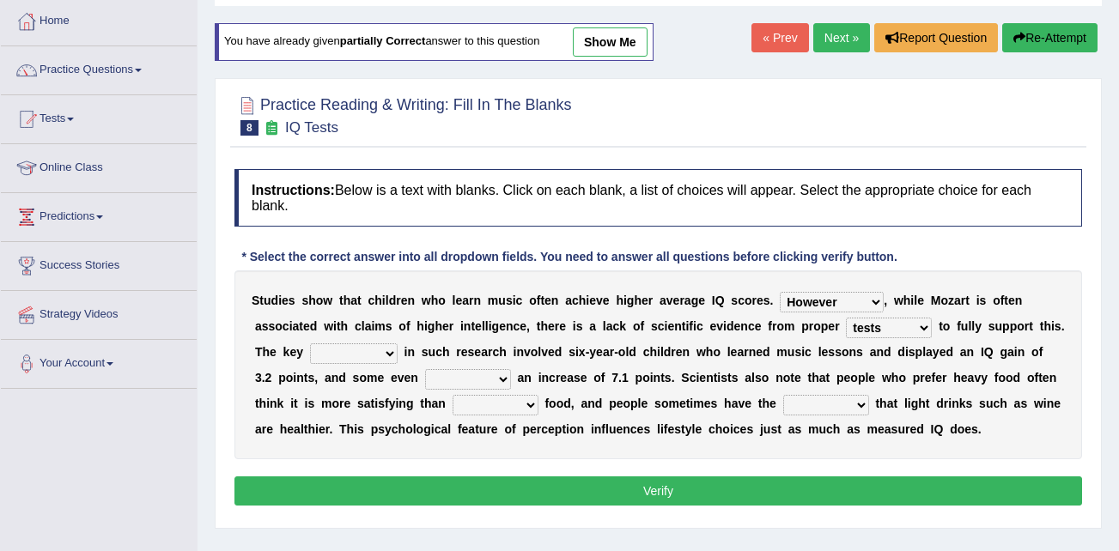
click at [329, 352] on select "process goal implication odd" at bounding box center [354, 354] width 88 height 21
select select "process"
click at [310, 344] on select "process goal implication odd" at bounding box center [354, 354] width 88 height 21
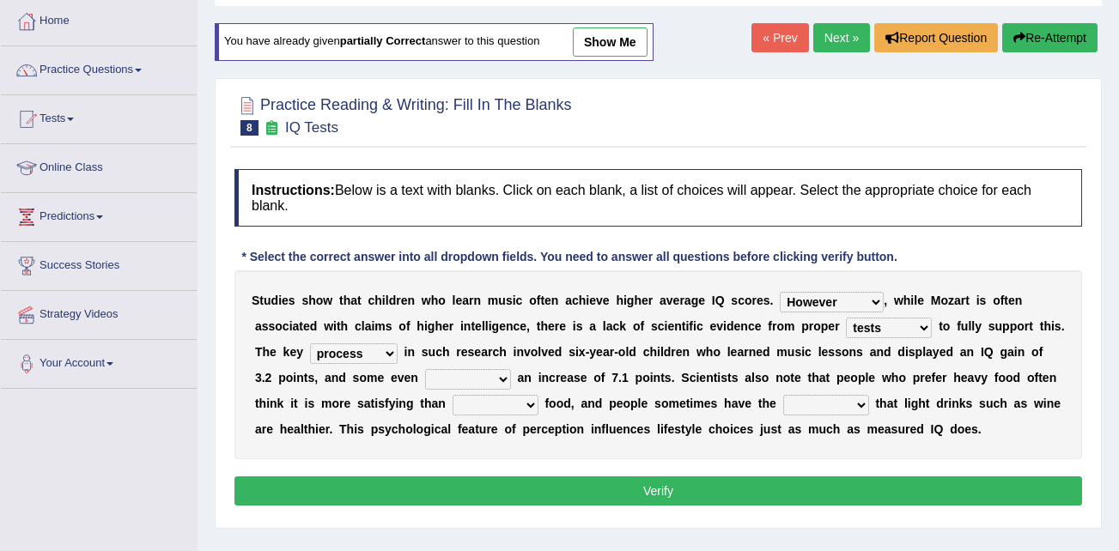
click at [425, 375] on select "exhibited taught learned threatened" at bounding box center [468, 379] width 86 height 21
select select "exhibited"
click at [425, 369] on select "exhibited taught learned threatened" at bounding box center [468, 379] width 86 height 21
click at [453, 403] on select "choosy lighter cushiony spooky" at bounding box center [496, 405] width 86 height 21
select select "lighter"
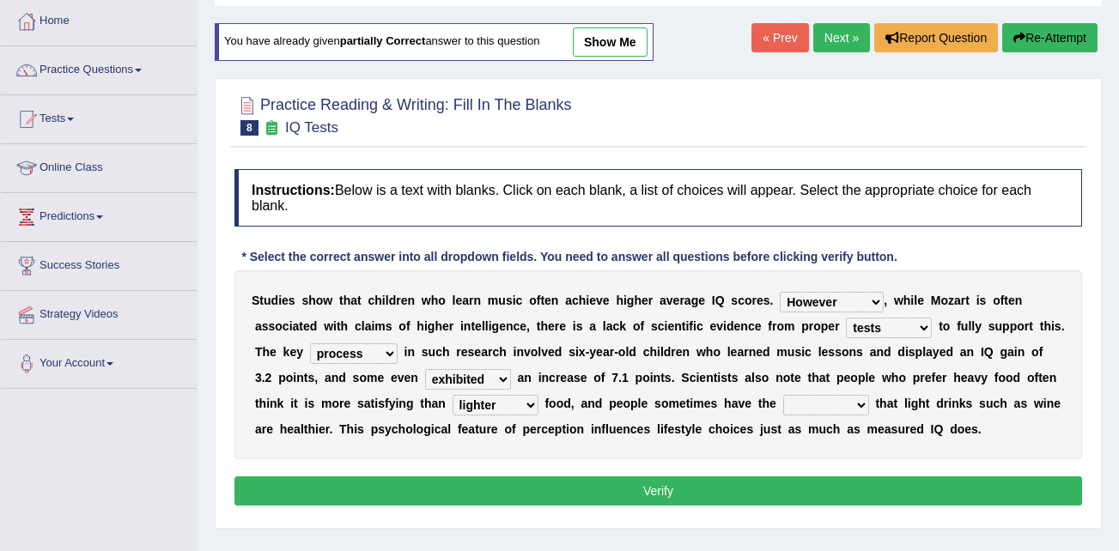
click at [453, 395] on select "choosy lighter cushiony spooky" at bounding box center [496, 405] width 86 height 21
click at [783, 400] on select "illusion sight anecdote intention" at bounding box center [826, 405] width 86 height 21
select select "illusion"
click at [783, 395] on select "illusion sight anecdote intention" at bounding box center [826, 405] width 86 height 21
click at [750, 478] on button "Verify" at bounding box center [658, 491] width 848 height 29
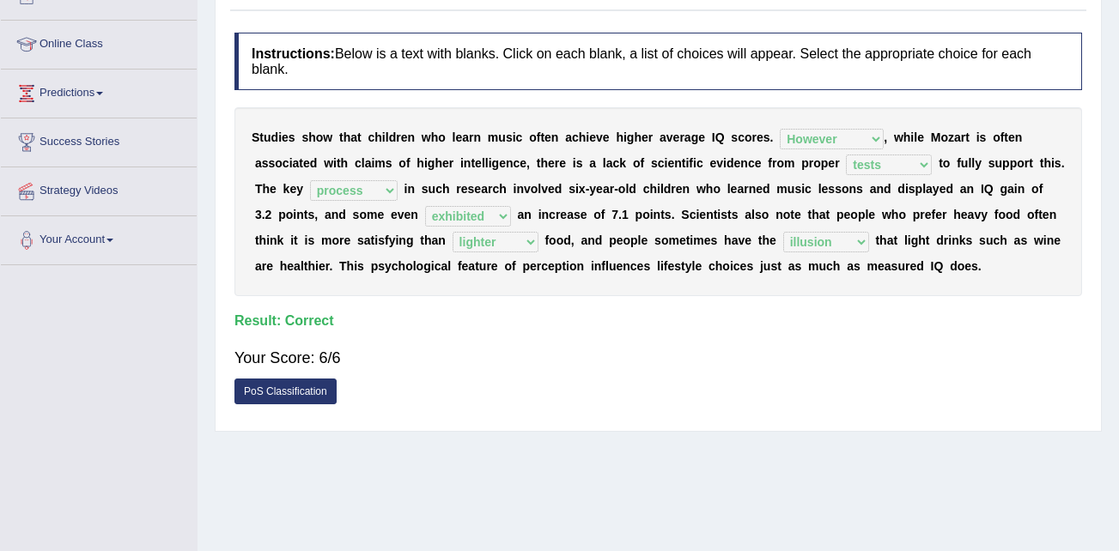
scroll to position [222, 0]
